Goal: Task Accomplishment & Management: Use online tool/utility

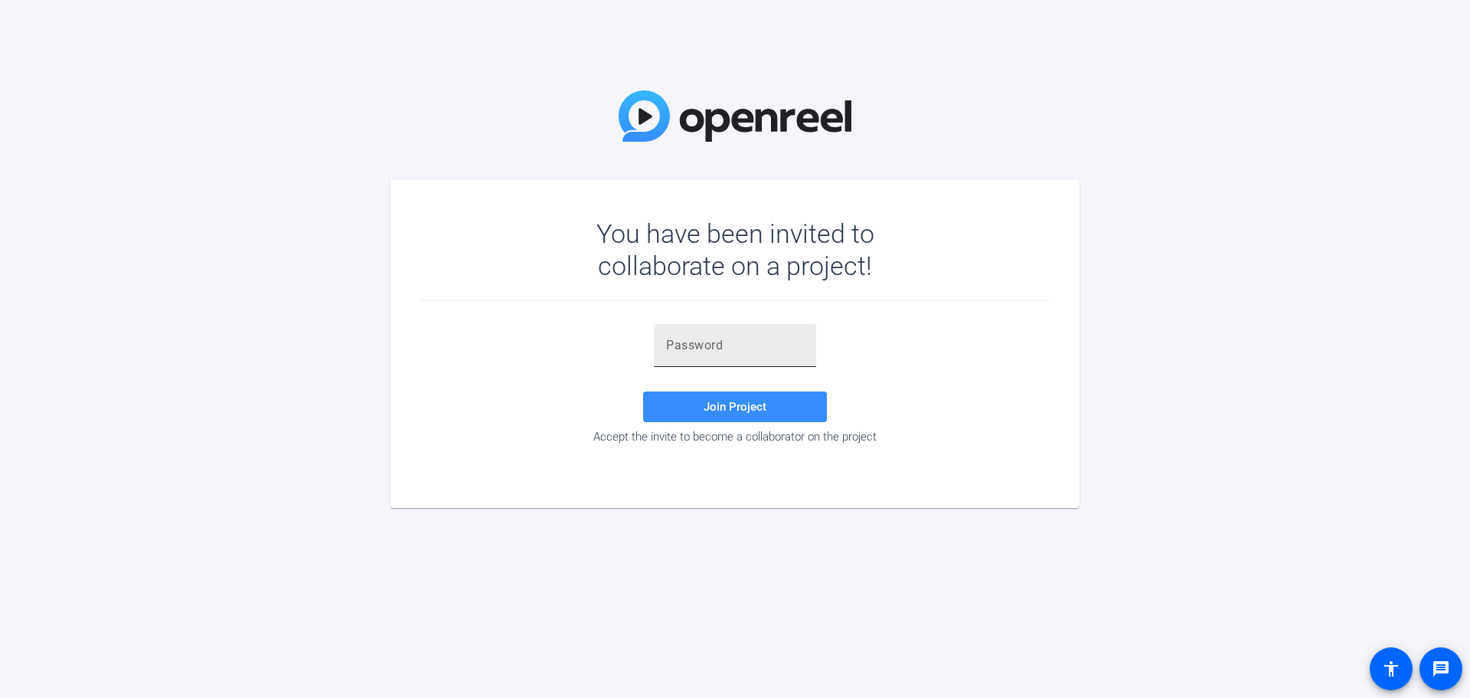
click at [756, 347] on input "text" at bounding box center [735, 345] width 138 height 18
paste input "0Z@YVK"
type input "0Z@YVK"
click at [778, 411] on span at bounding box center [735, 406] width 184 height 37
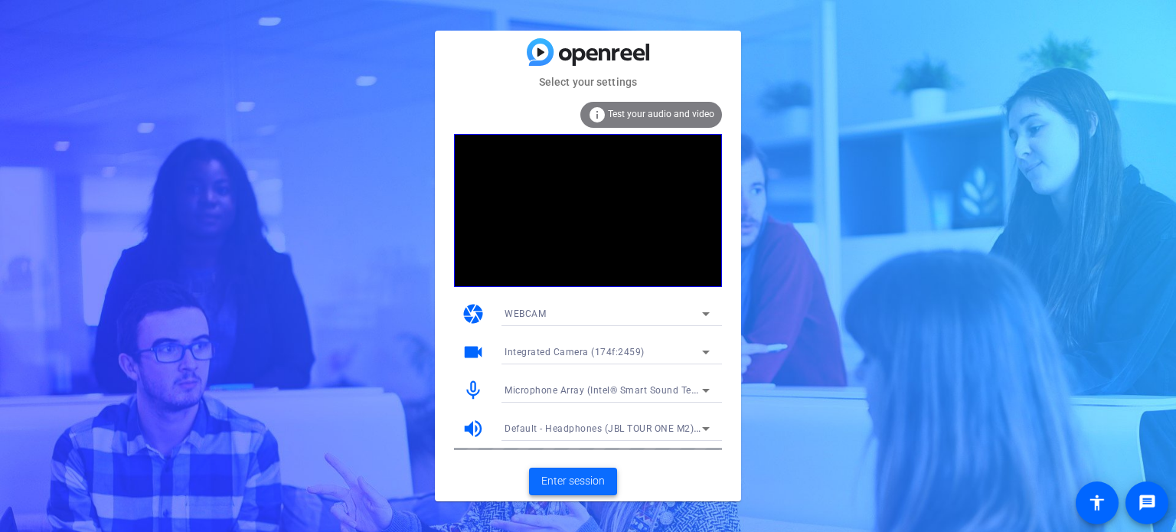
click at [542, 483] on span "Enter session" at bounding box center [573, 481] width 64 height 16
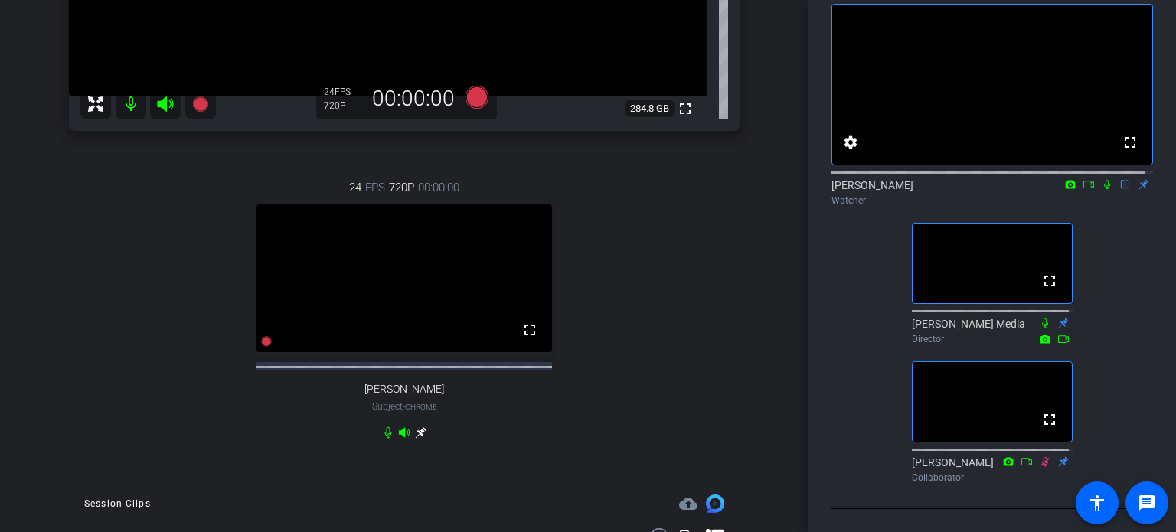
scroll to position [306, 0]
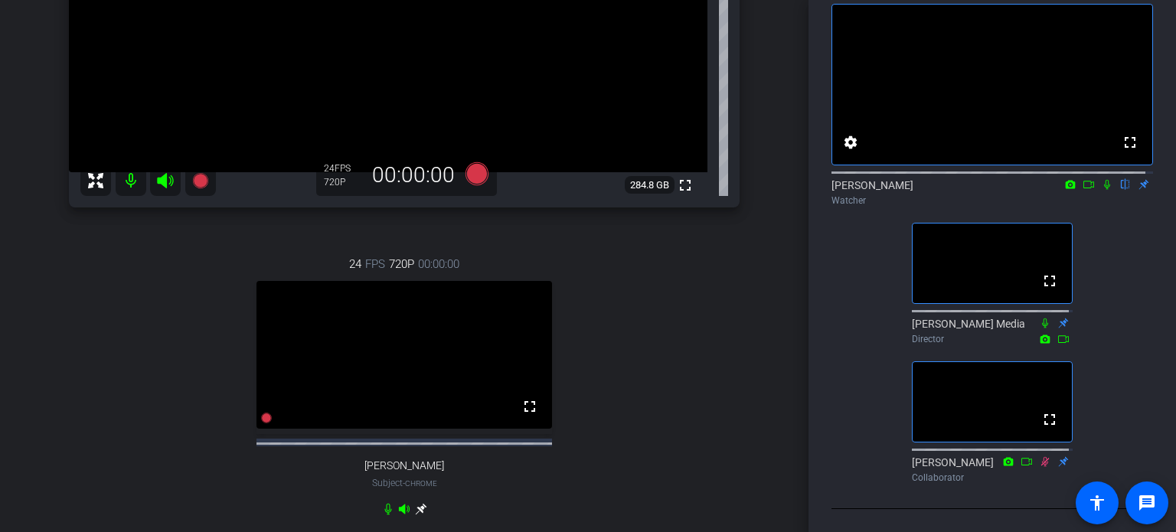
click at [1101, 179] on icon at bounding box center [1107, 184] width 12 height 11
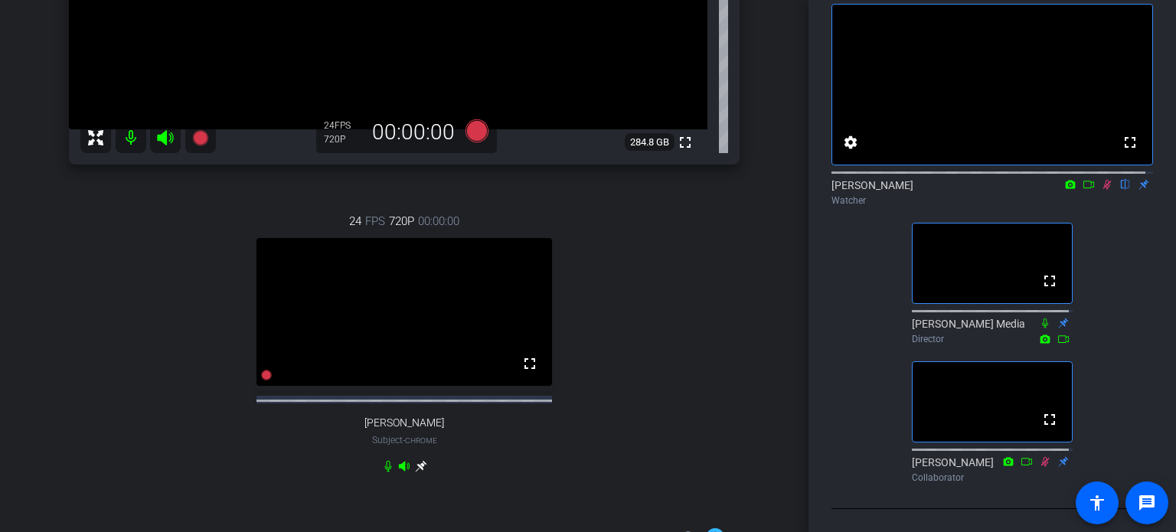
scroll to position [312, 0]
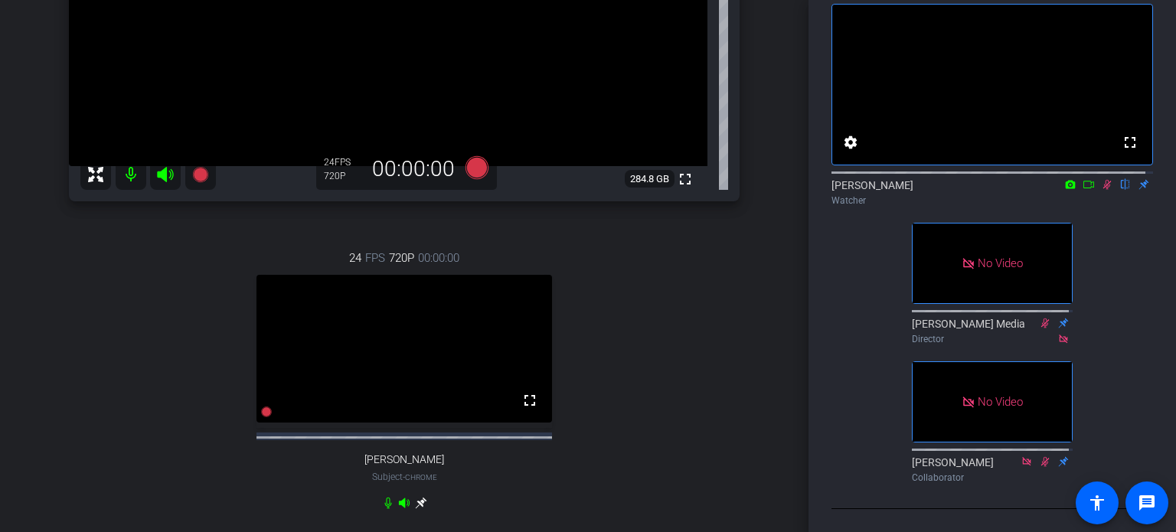
click at [1083, 179] on icon at bounding box center [1089, 184] width 12 height 11
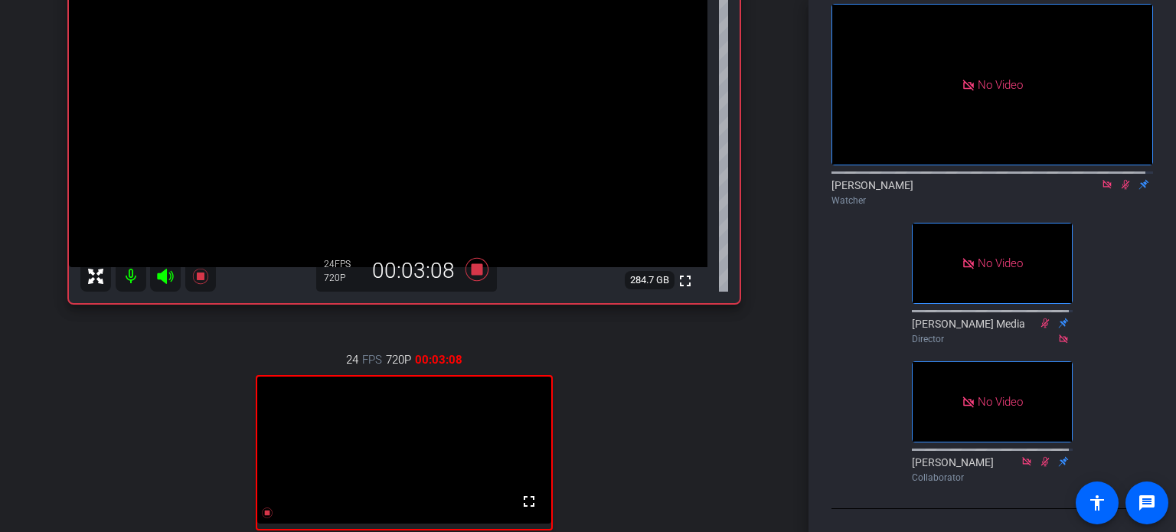
scroll to position [236, 0]
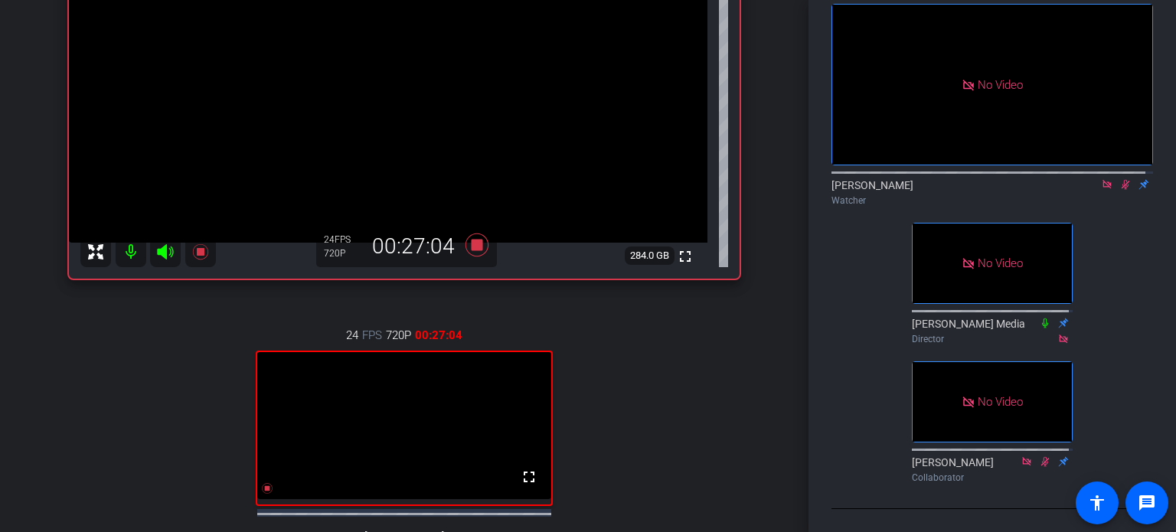
click at [1101, 179] on icon at bounding box center [1107, 184] width 12 height 11
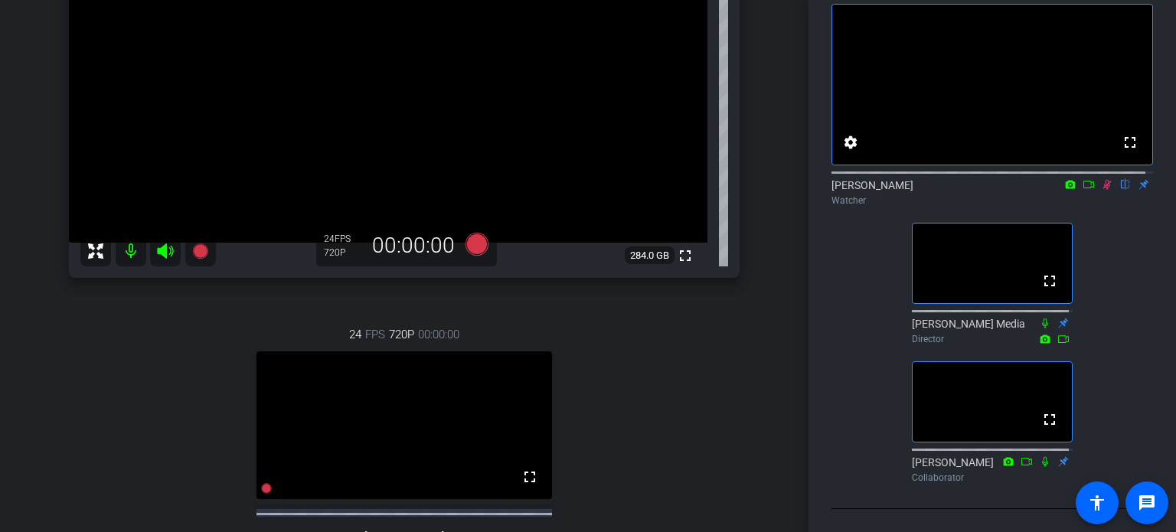
click at [1103, 180] on icon at bounding box center [1107, 185] width 8 height 10
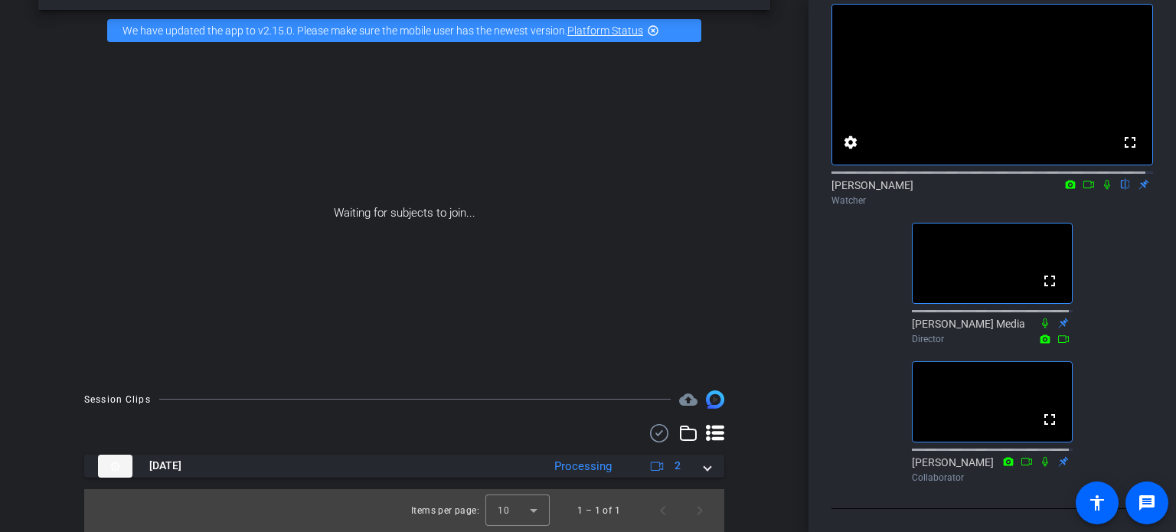
scroll to position [55, 0]
